Goal: Task Accomplishment & Management: Manage account settings

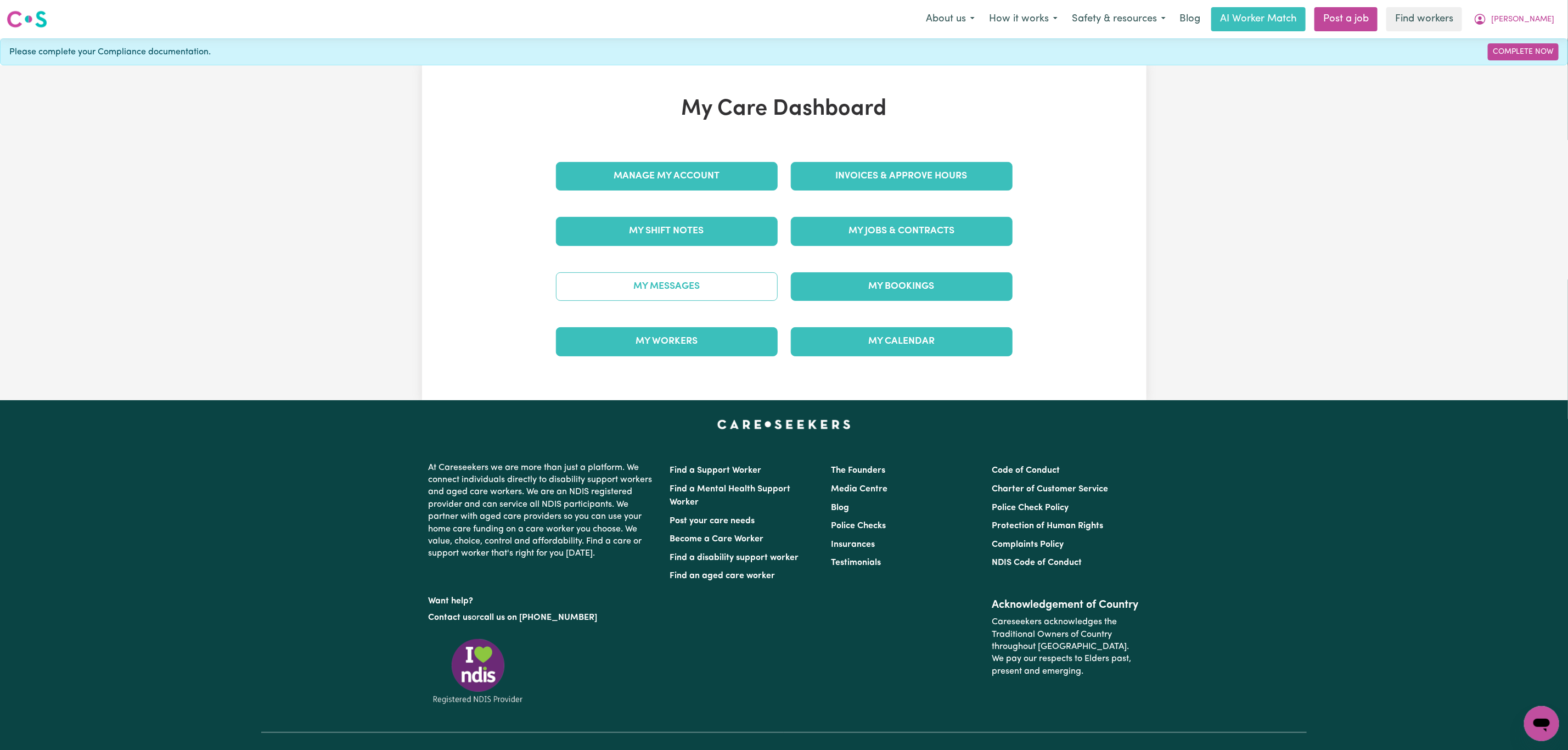
click at [707, 294] on link "My Messages" at bounding box center [667, 286] width 222 height 29
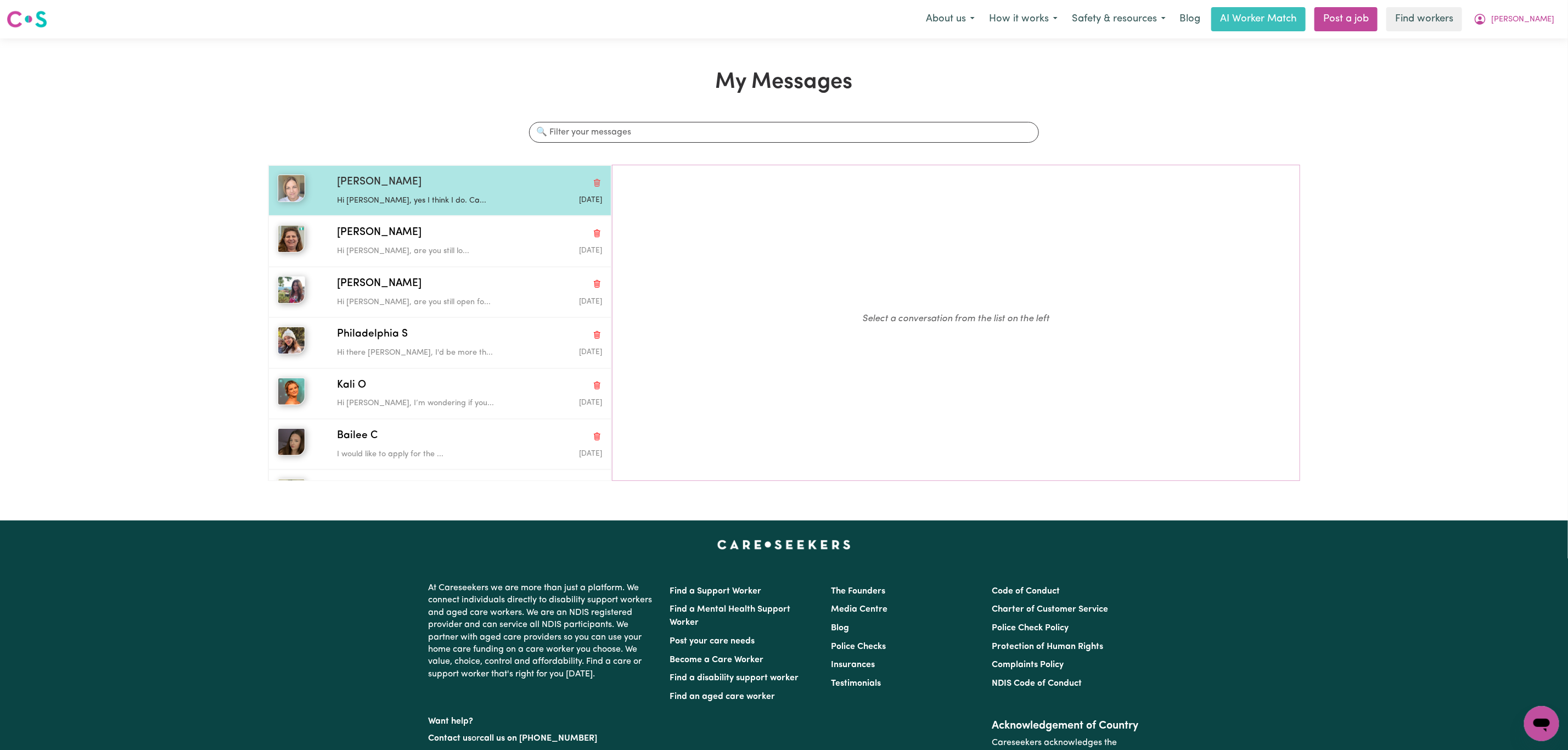
click at [532, 196] on div "[DATE]" at bounding box center [558, 200] width 88 height 11
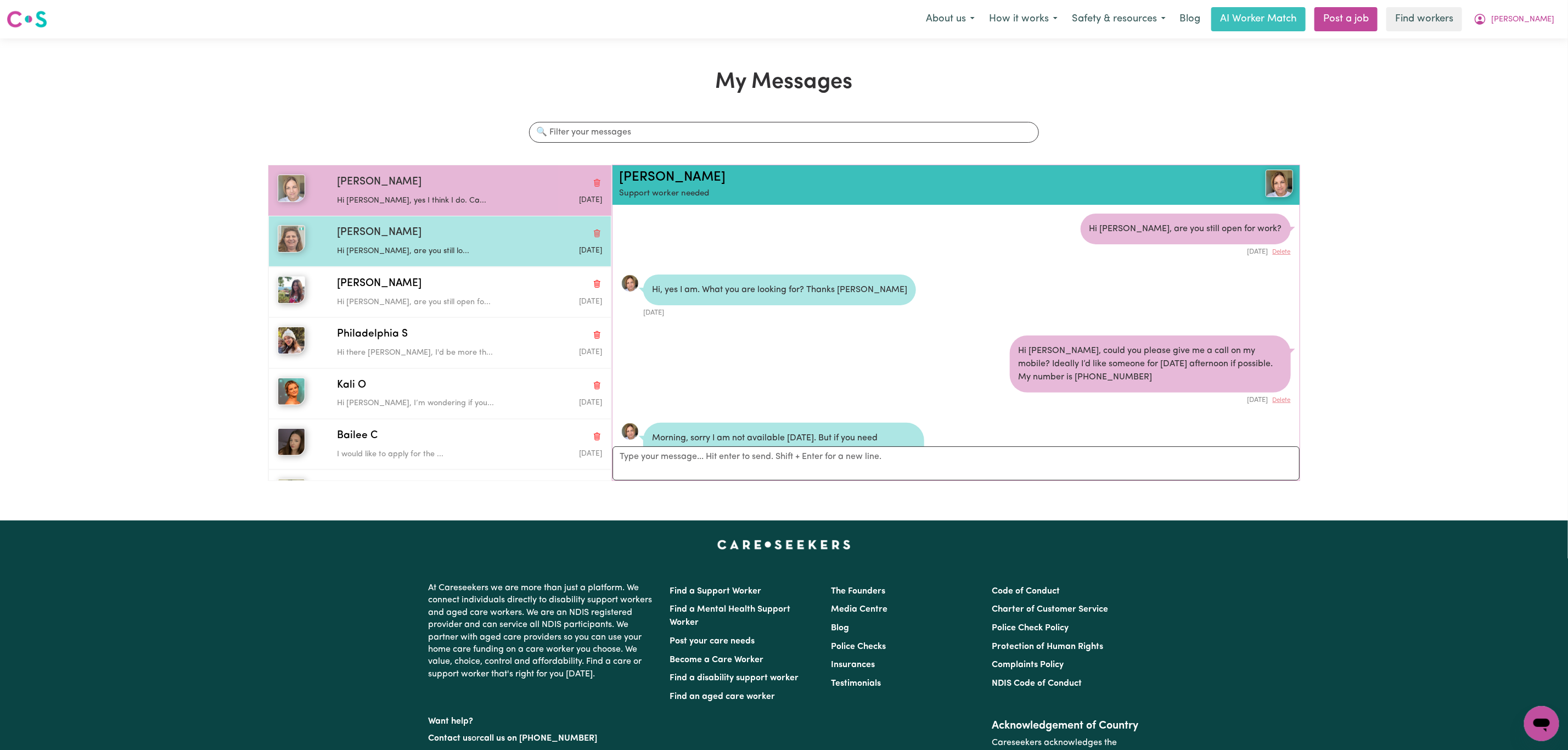
scroll to position [139, 0]
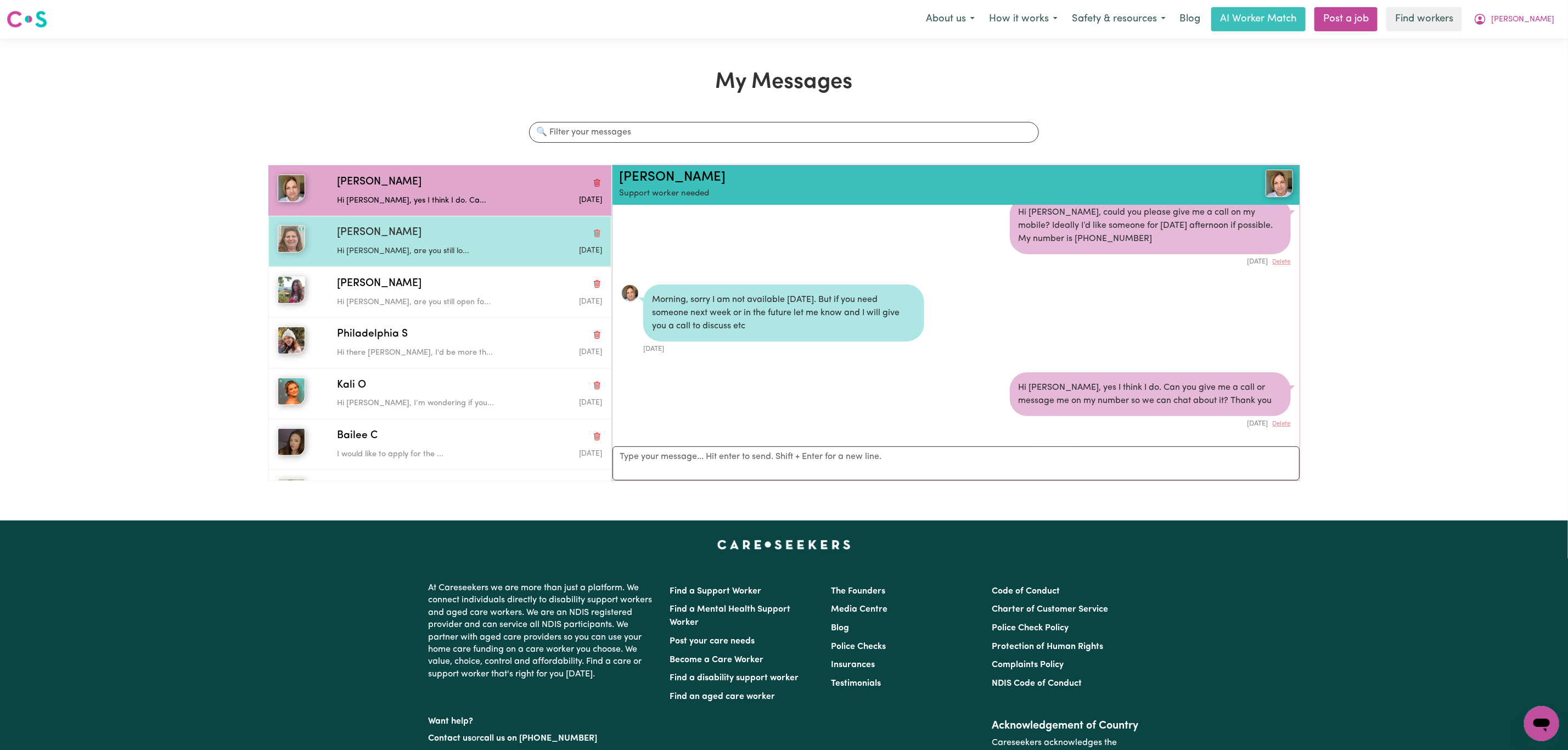
click at [476, 251] on p "Hi [PERSON_NAME], are you still lo..." at bounding box center [425, 251] width 177 height 12
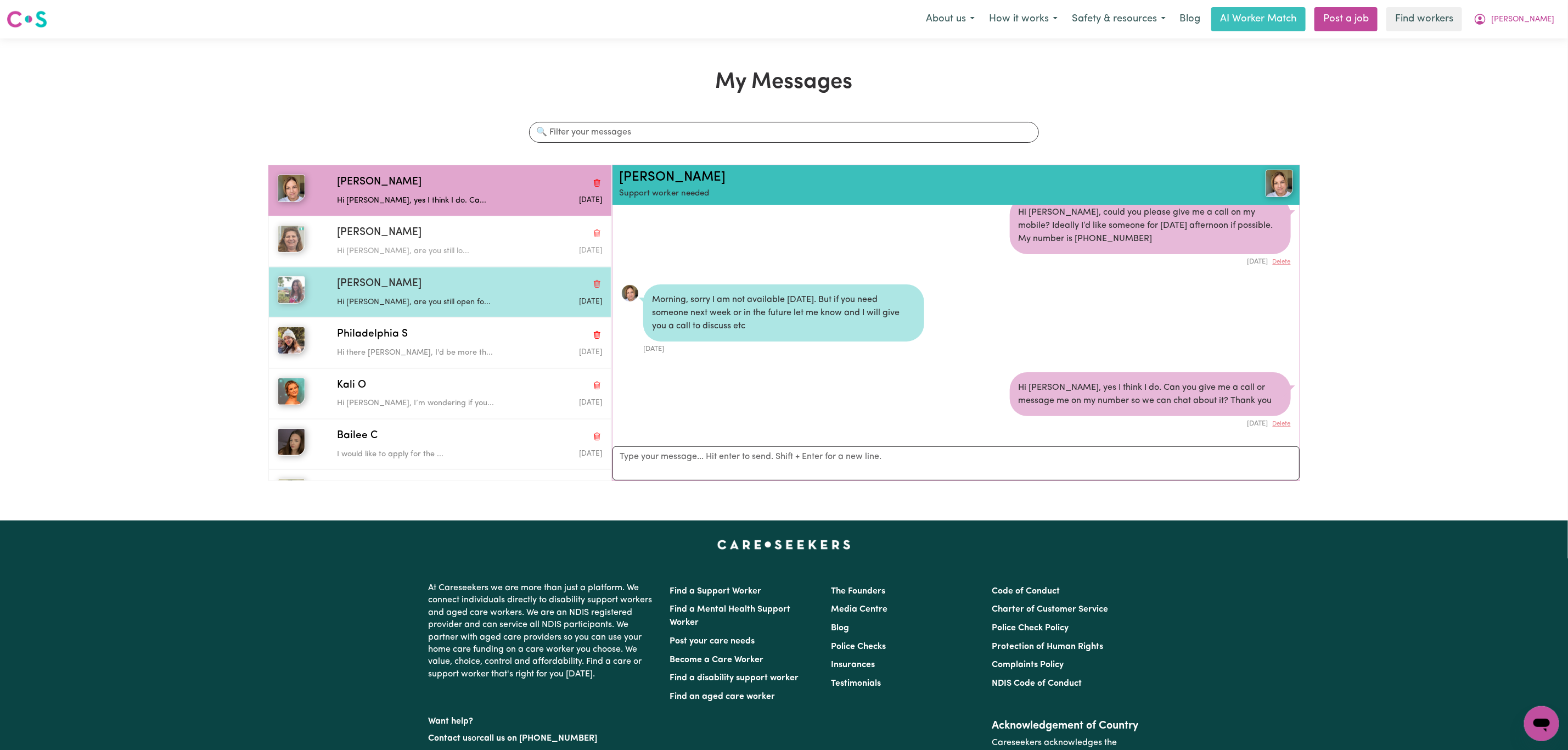
scroll to position [7, 0]
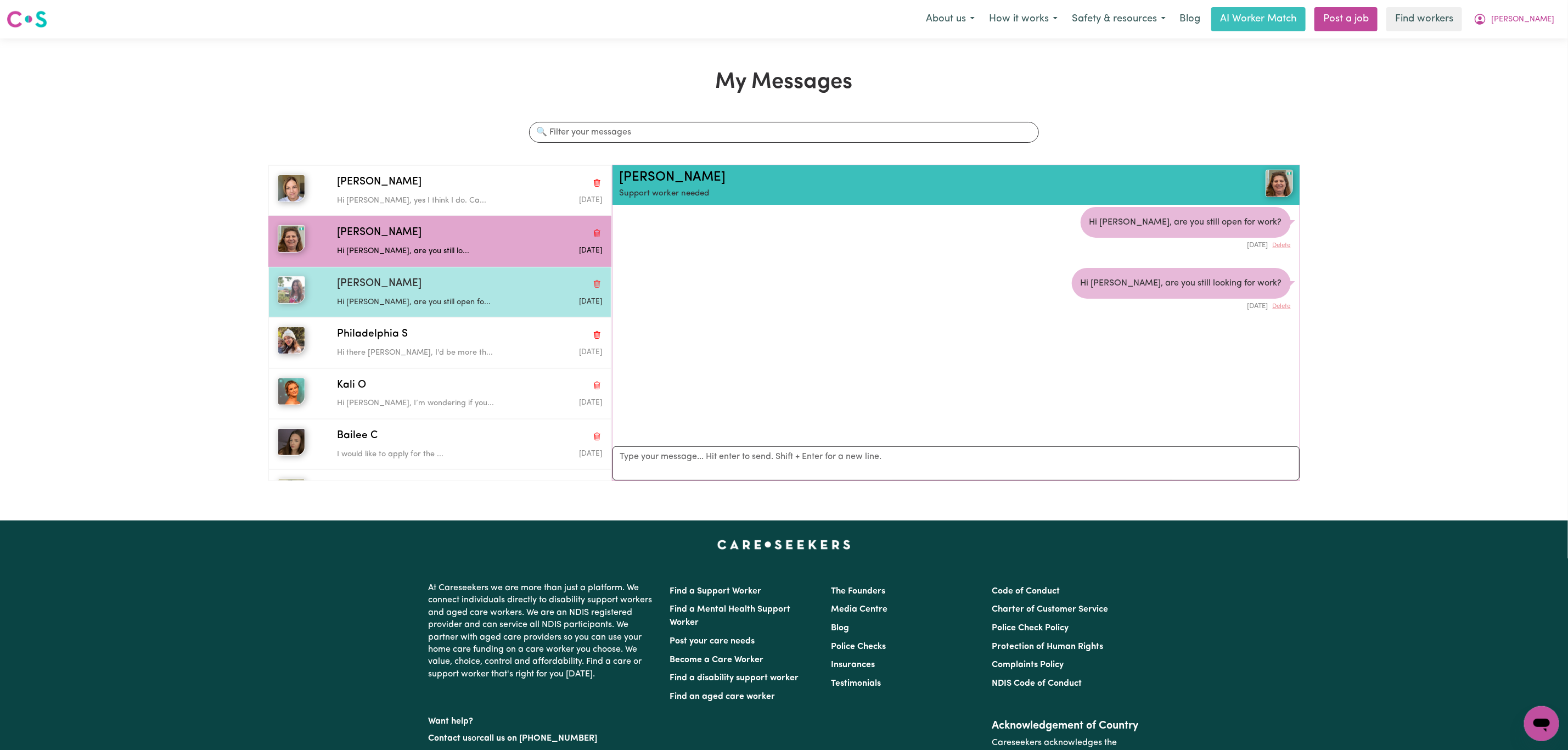
click at [473, 284] on div "[PERSON_NAME]" at bounding box center [470, 284] width 265 height 16
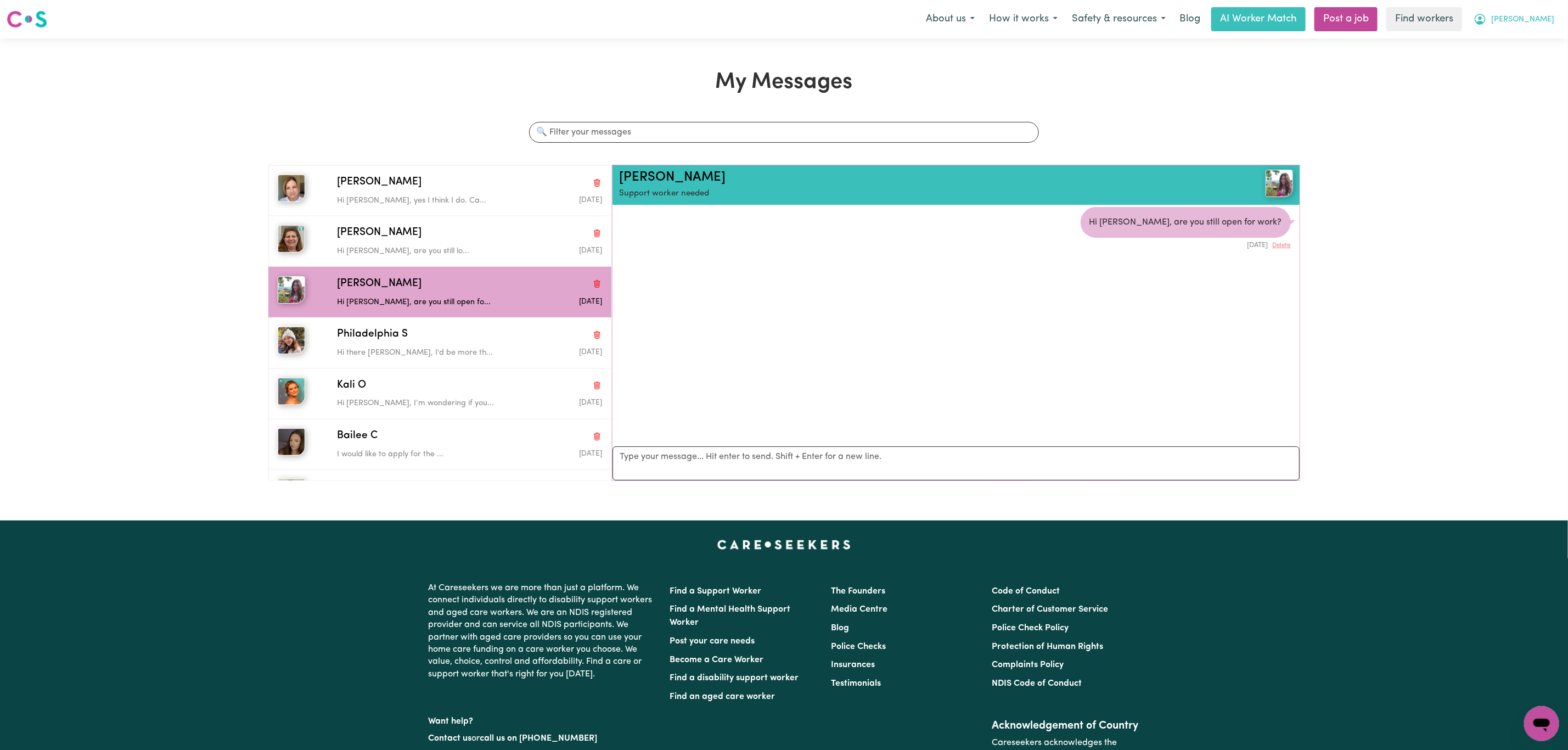
click at [1487, 17] on icon "My Account" at bounding box center [1480, 19] width 13 height 13
click at [1527, 34] on link "My Dashboard" at bounding box center [1517, 43] width 87 height 20
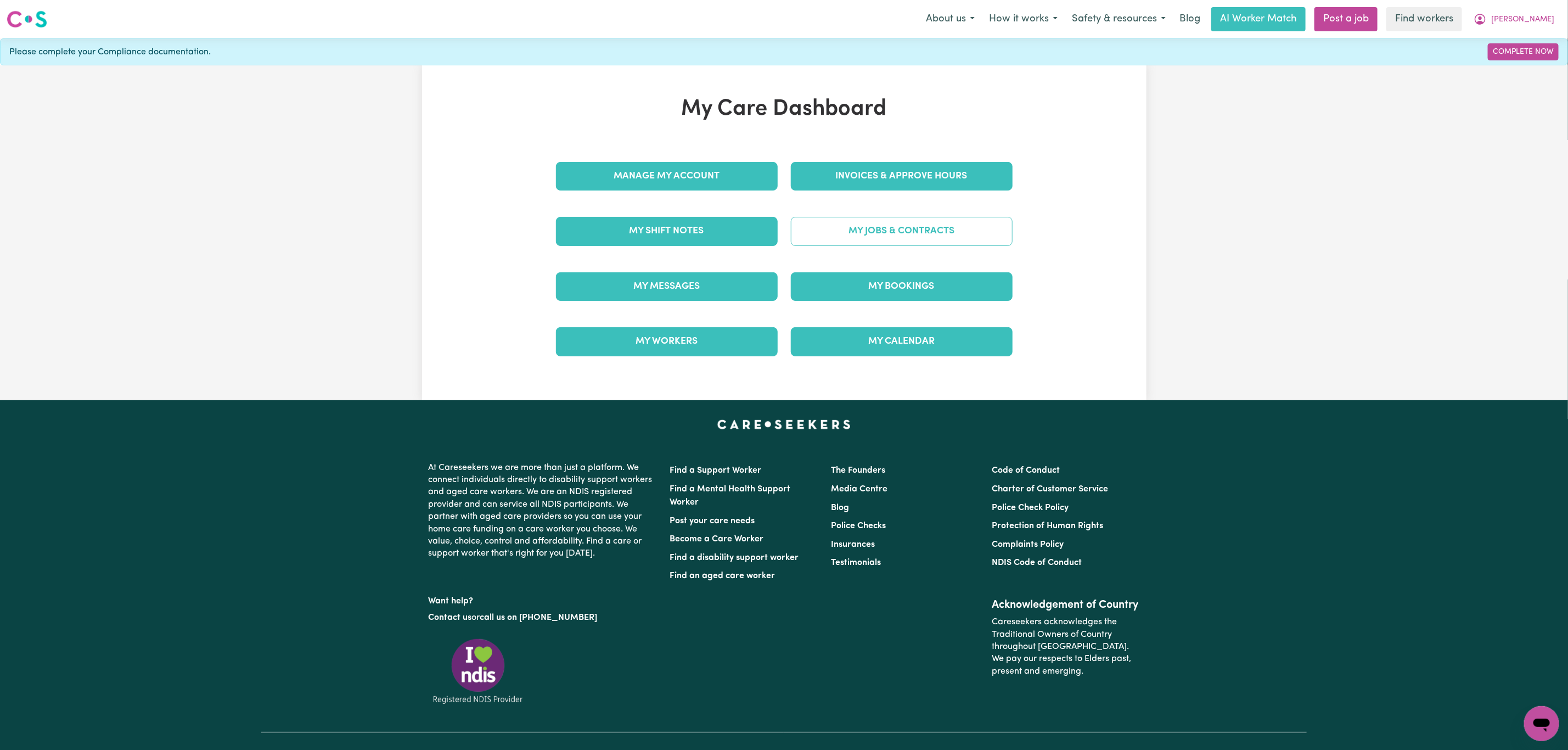
click at [903, 232] on link "My Jobs & Contracts" at bounding box center [901, 231] width 222 height 29
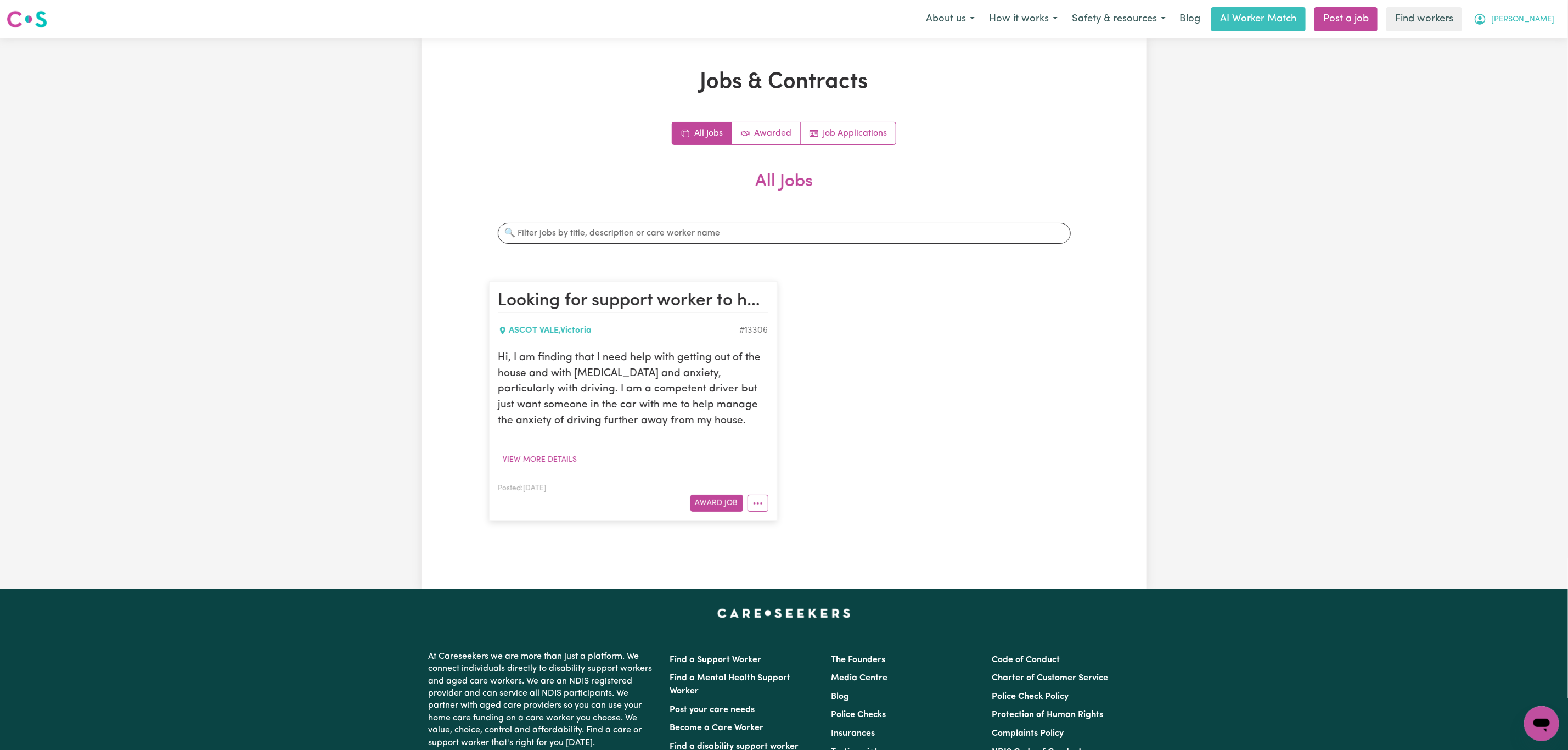
click at [1537, 24] on span "[PERSON_NAME]" at bounding box center [1522, 20] width 63 height 12
click at [1525, 48] on link "My Dashboard" at bounding box center [1517, 43] width 87 height 20
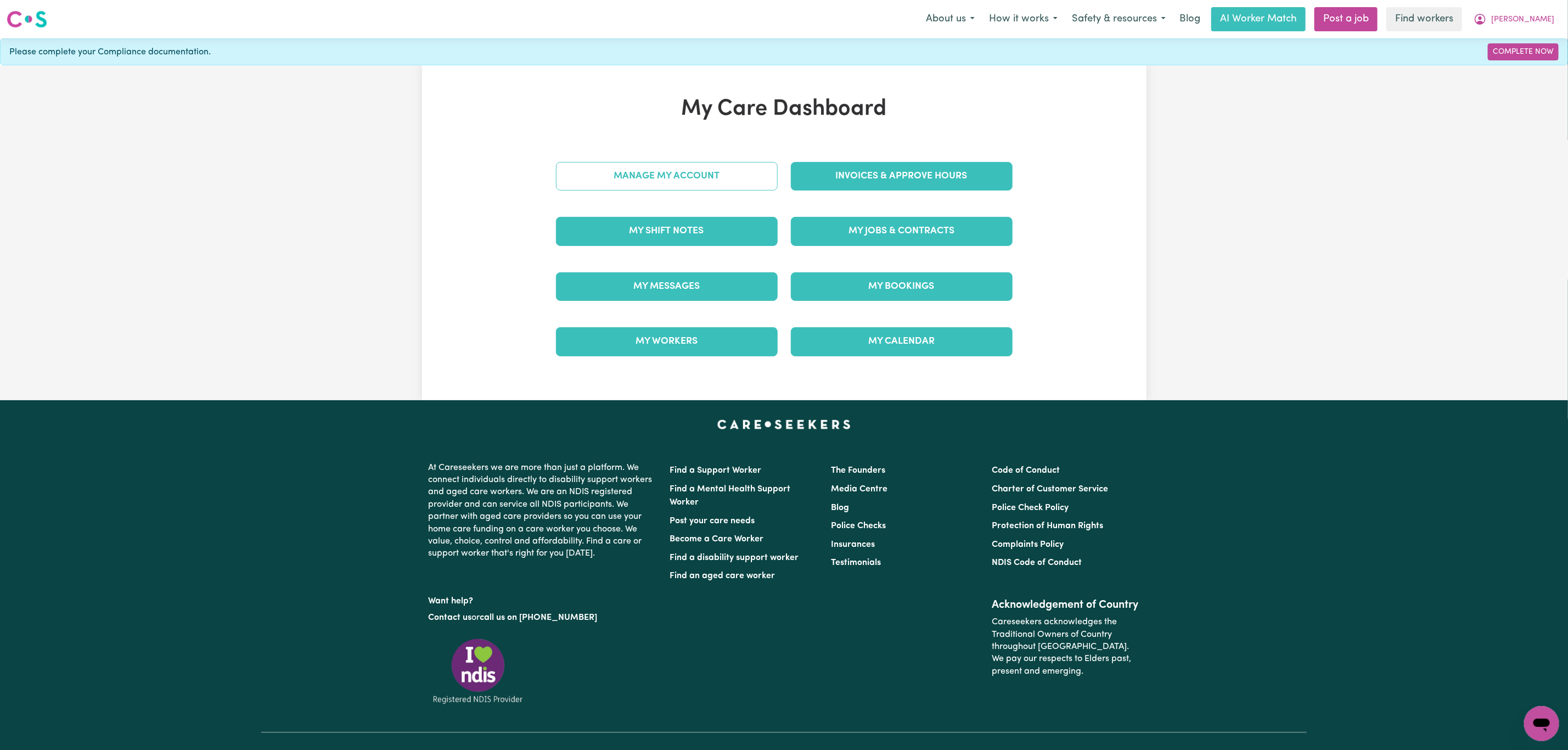
click at [616, 173] on link "Manage My Account" at bounding box center [667, 176] width 222 height 29
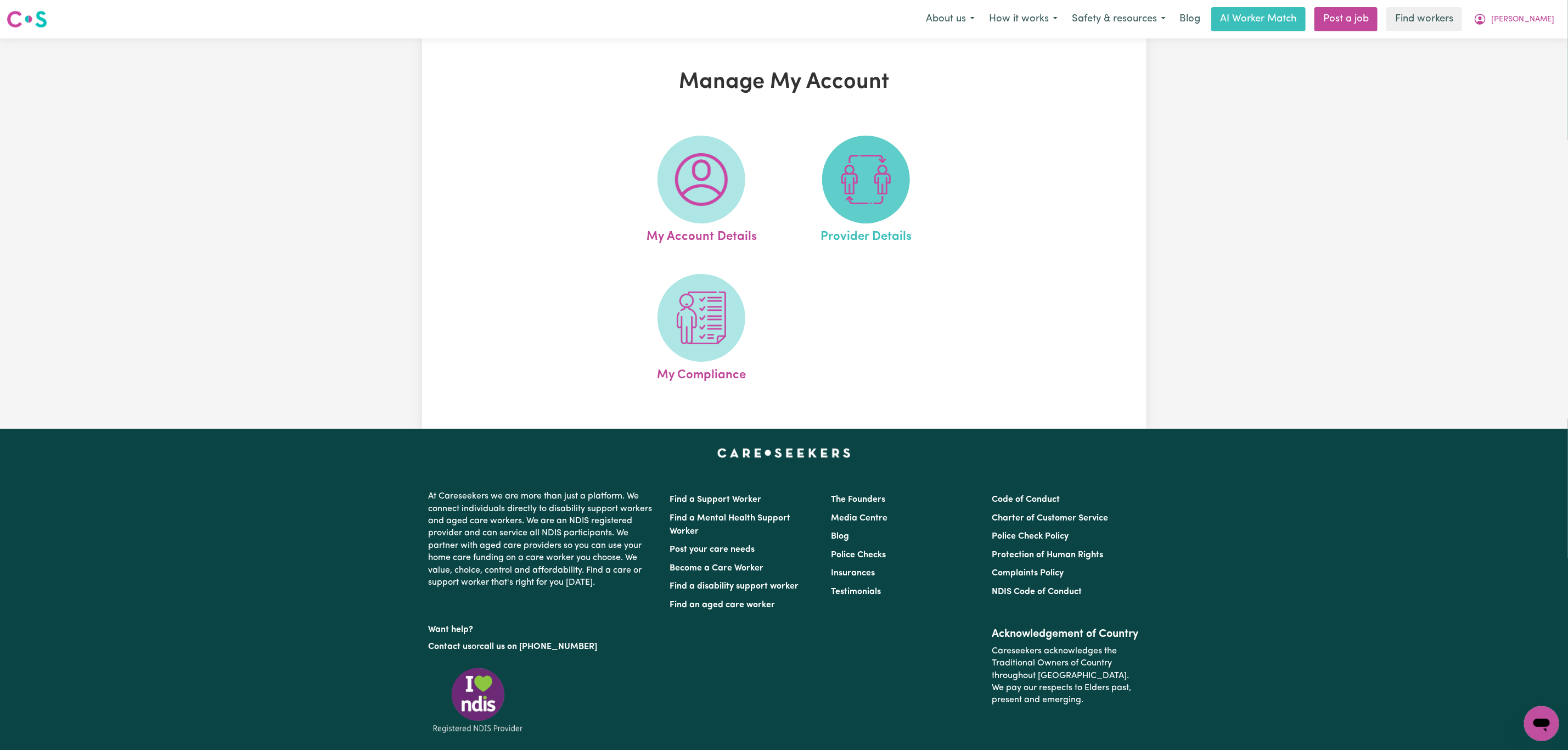
click at [871, 191] on img at bounding box center [866, 179] width 52 height 52
select select "PRIVATELY"
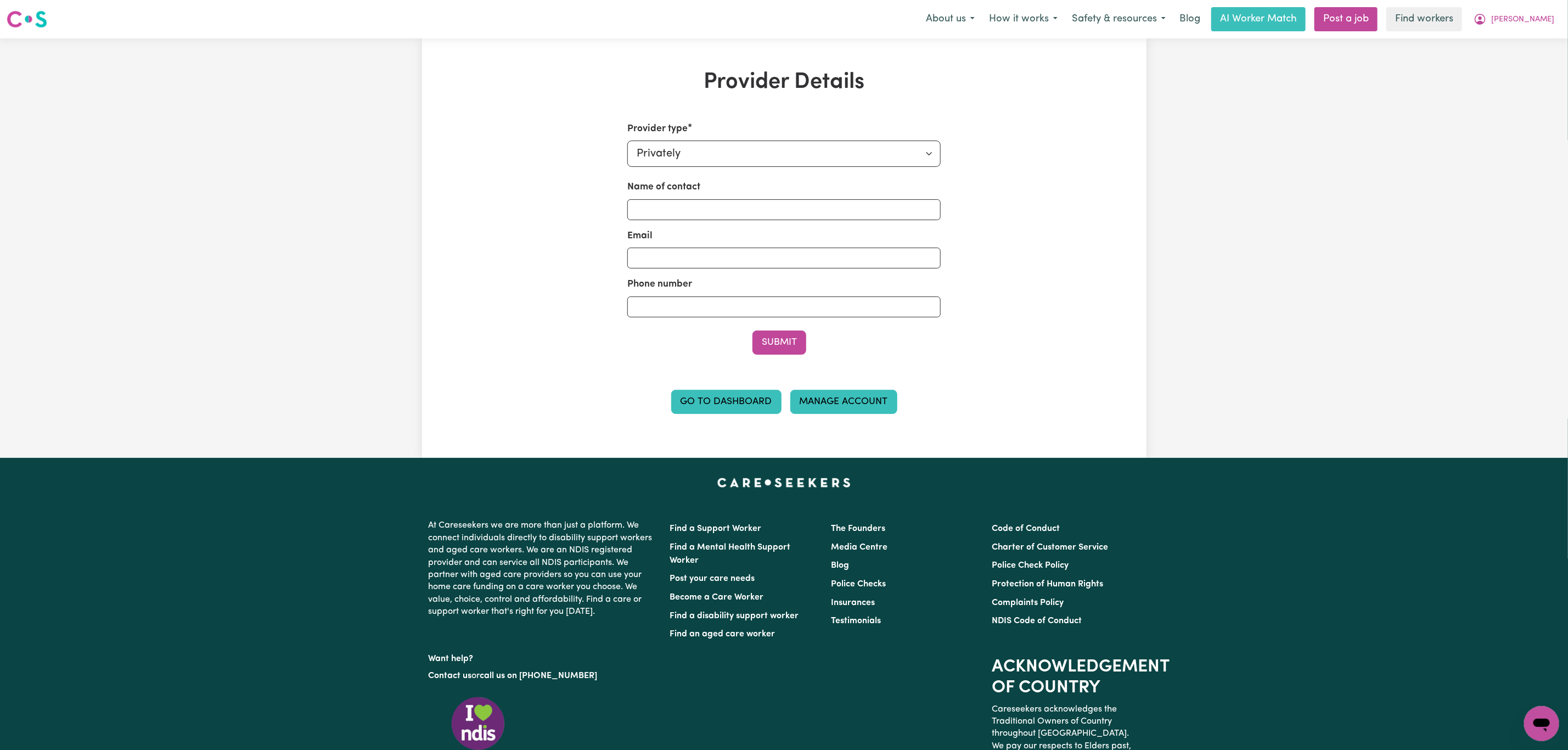
click at [861, 404] on link "Manage Account" at bounding box center [843, 402] width 107 height 25
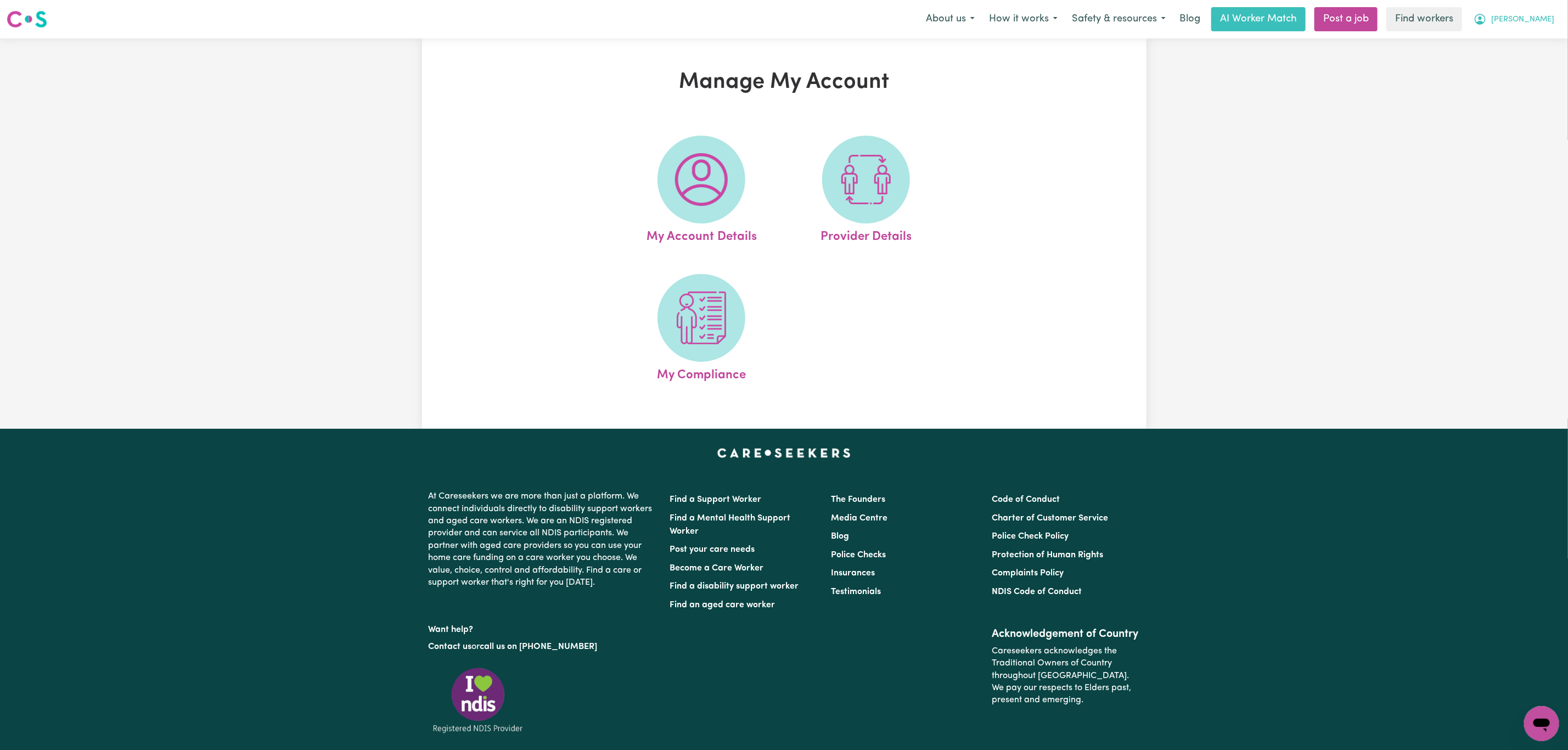
click at [1547, 17] on span "[PERSON_NAME]" at bounding box center [1522, 20] width 63 height 12
click at [1518, 68] on link "Logout" at bounding box center [1517, 62] width 87 height 20
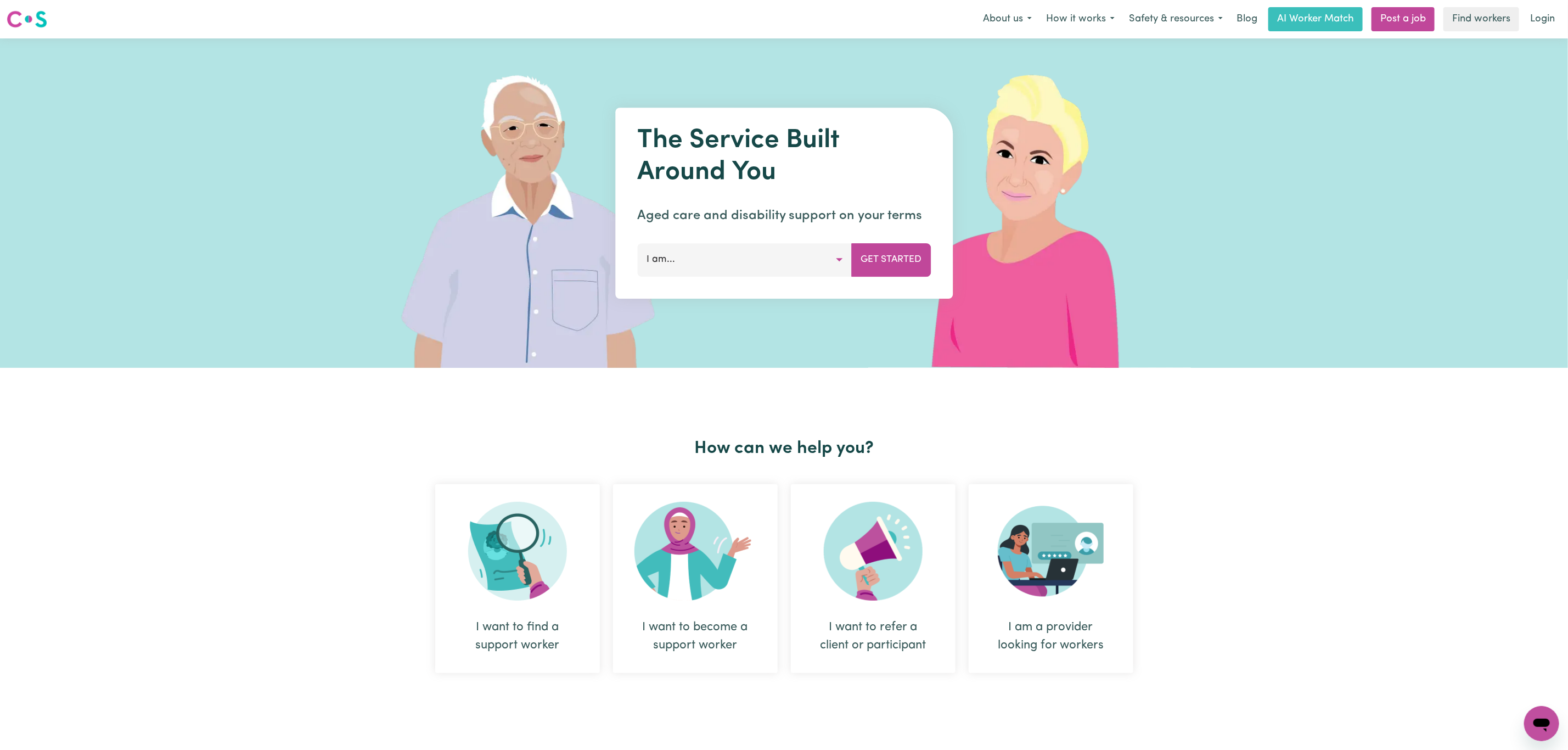
click at [1543, 21] on link "Login" at bounding box center [1543, 20] width 38 height 25
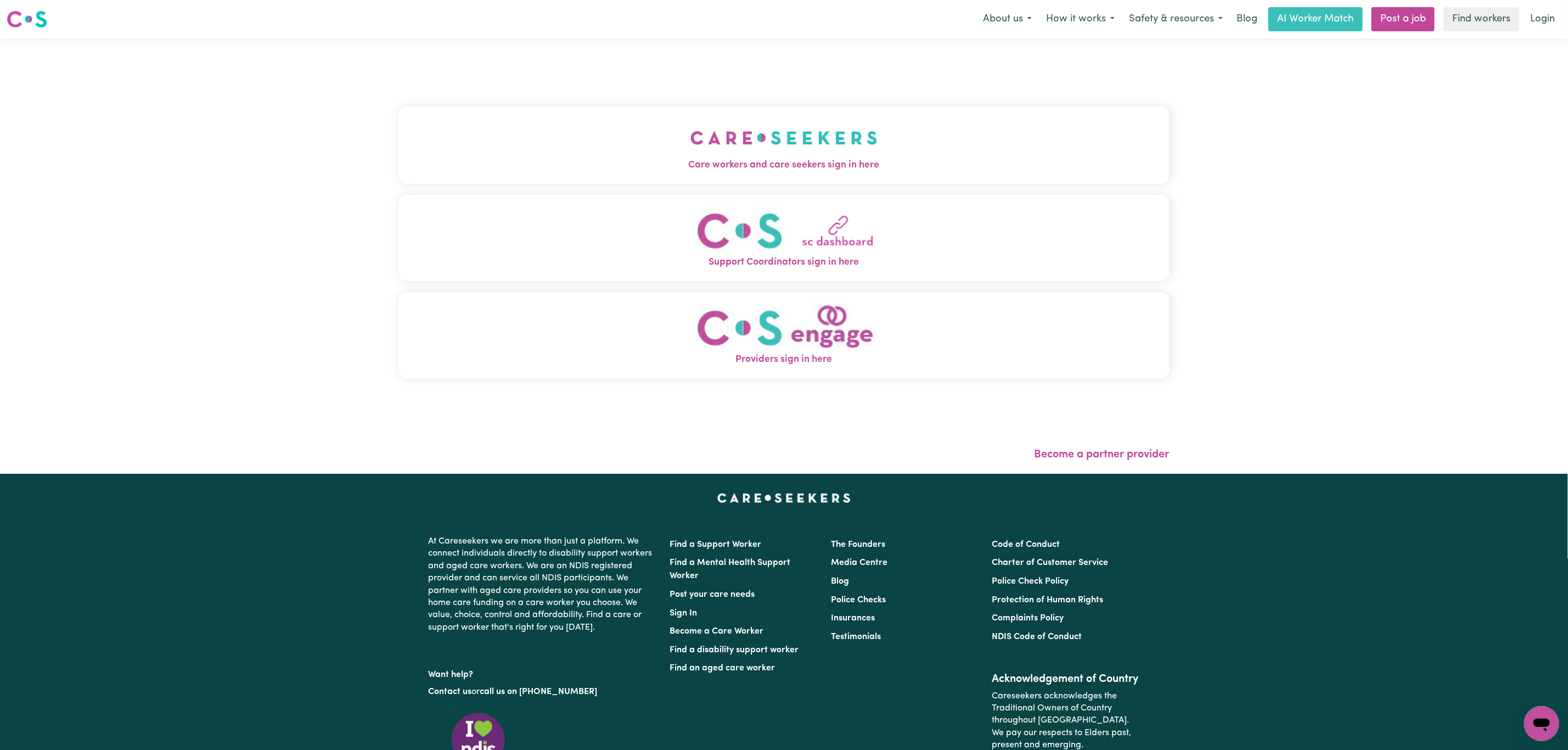
click at [519, 156] on button "Care workers and care seekers sign in here" at bounding box center [784, 145] width 771 height 77
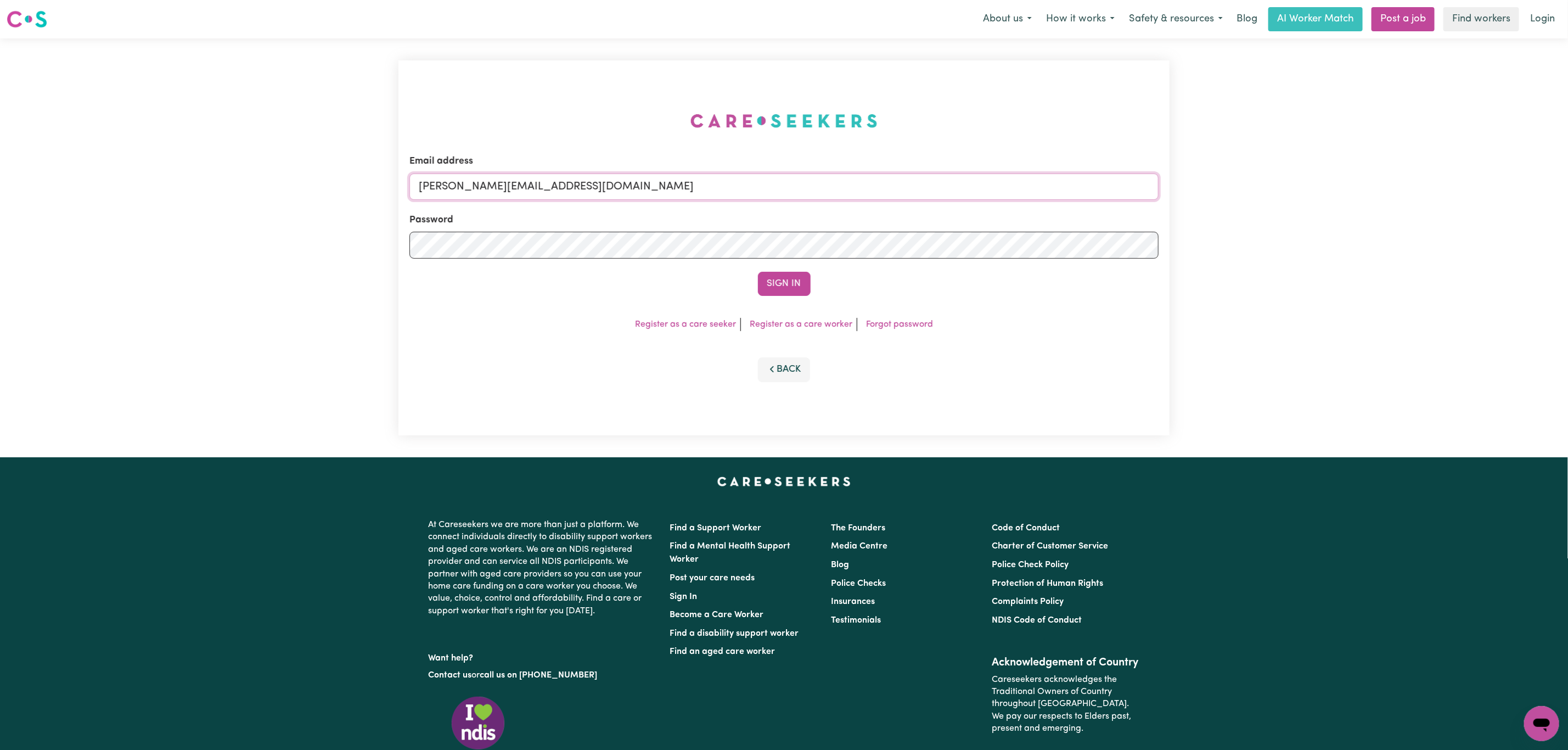
drag, startPoint x: 476, startPoint y: 186, endPoint x: 481, endPoint y: 191, distance: 7.1
click at [476, 186] on input "[PERSON_NAME][EMAIL_ADDRESS][DOMAIN_NAME]" at bounding box center [784, 186] width 749 height 26
drag, startPoint x: 476, startPoint y: 190, endPoint x: 757, endPoint y: 259, distance: 289.3
click at [757, 221] on form "Email address [EMAIL_ADDRESS][PERSON_NAME][DOMAIN_NAME] Password Sign In" at bounding box center [784, 225] width 749 height 141
type input "superuser~[EMAIL_ADDRESS][DOMAIN_NAME]"
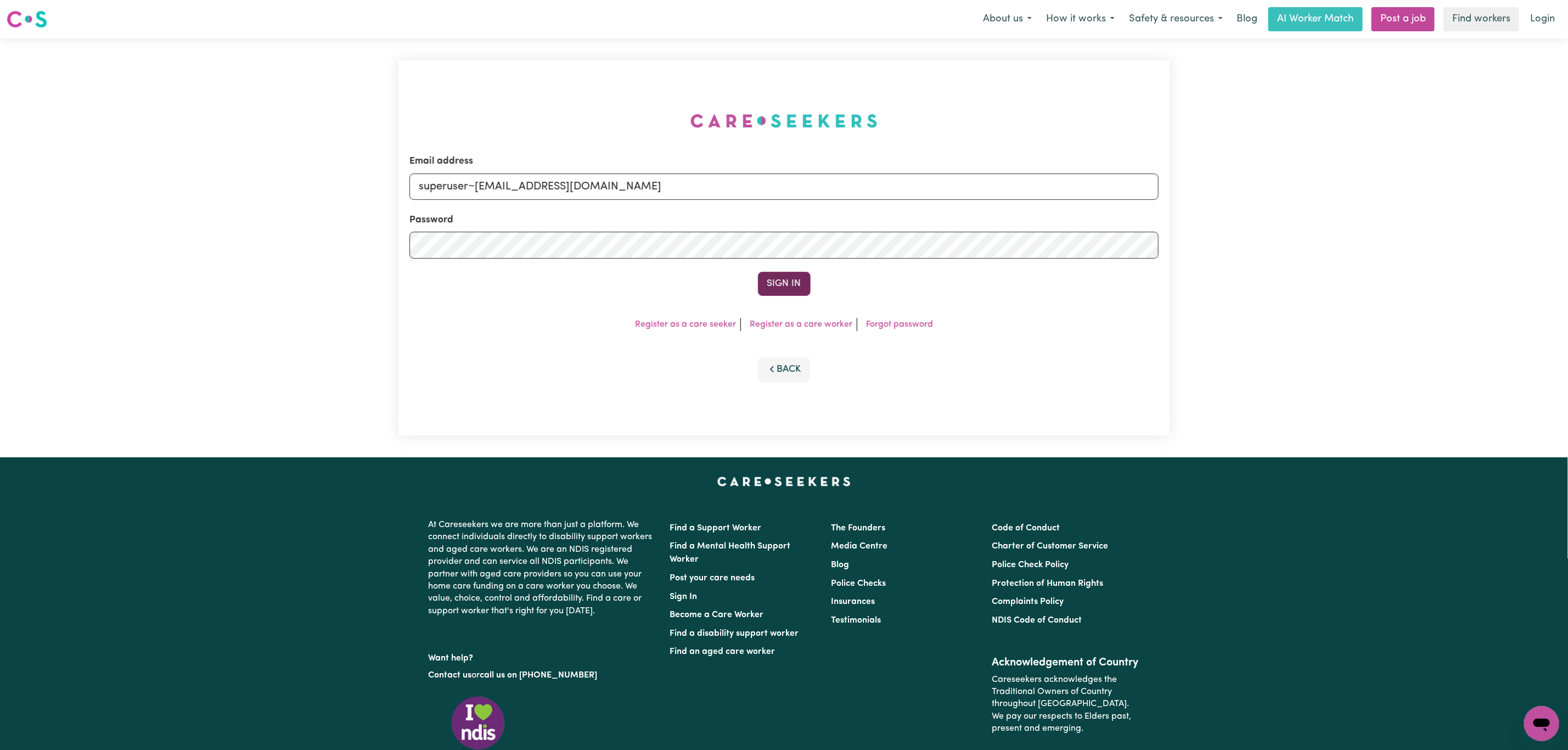
click at [778, 282] on button "Sign In" at bounding box center [784, 284] width 52 height 25
